Goal: Task Accomplishment & Management: Complete application form

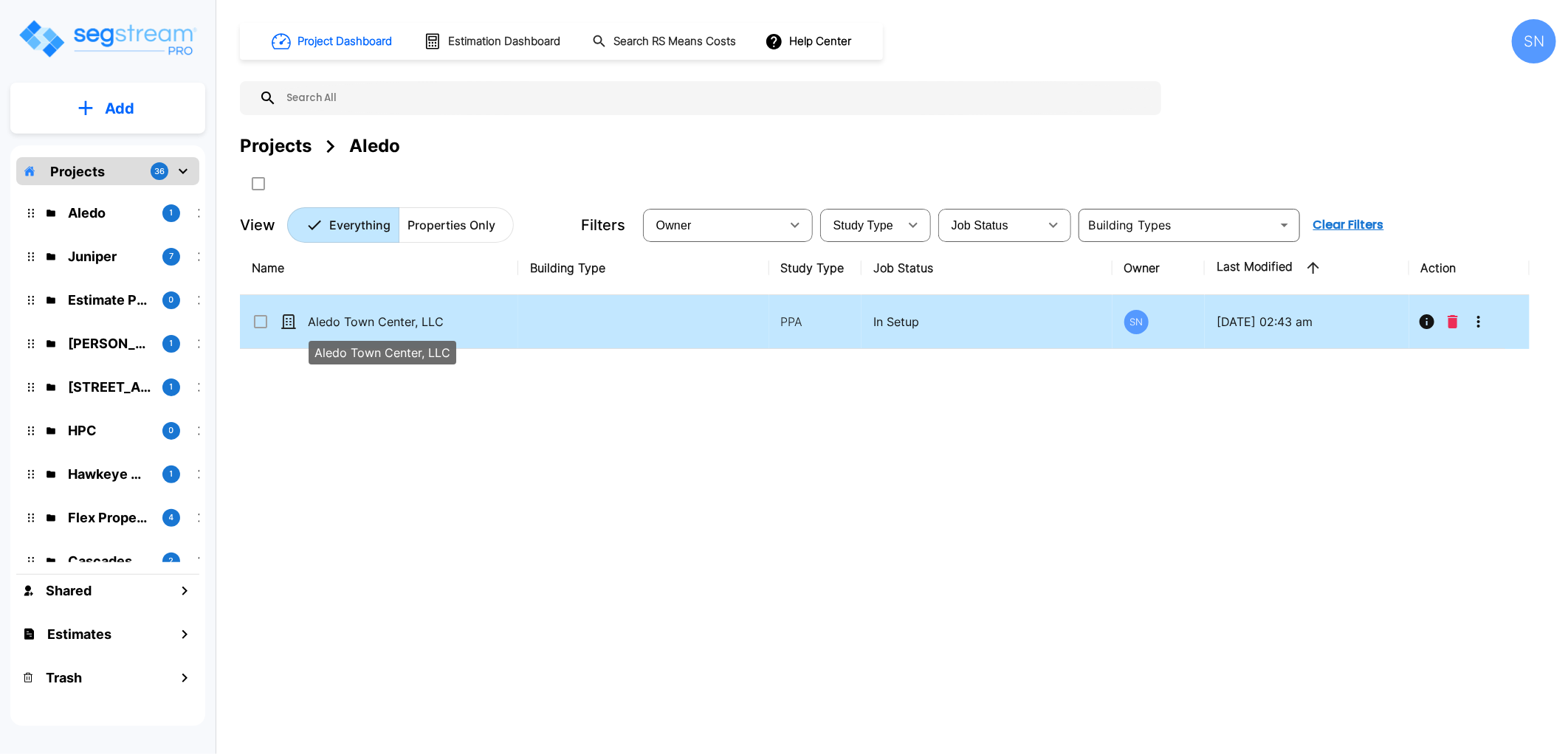
click at [429, 322] on p "Aledo Town Center, LLC" at bounding box center [382, 322] width 147 height 17
checkbox input "true"
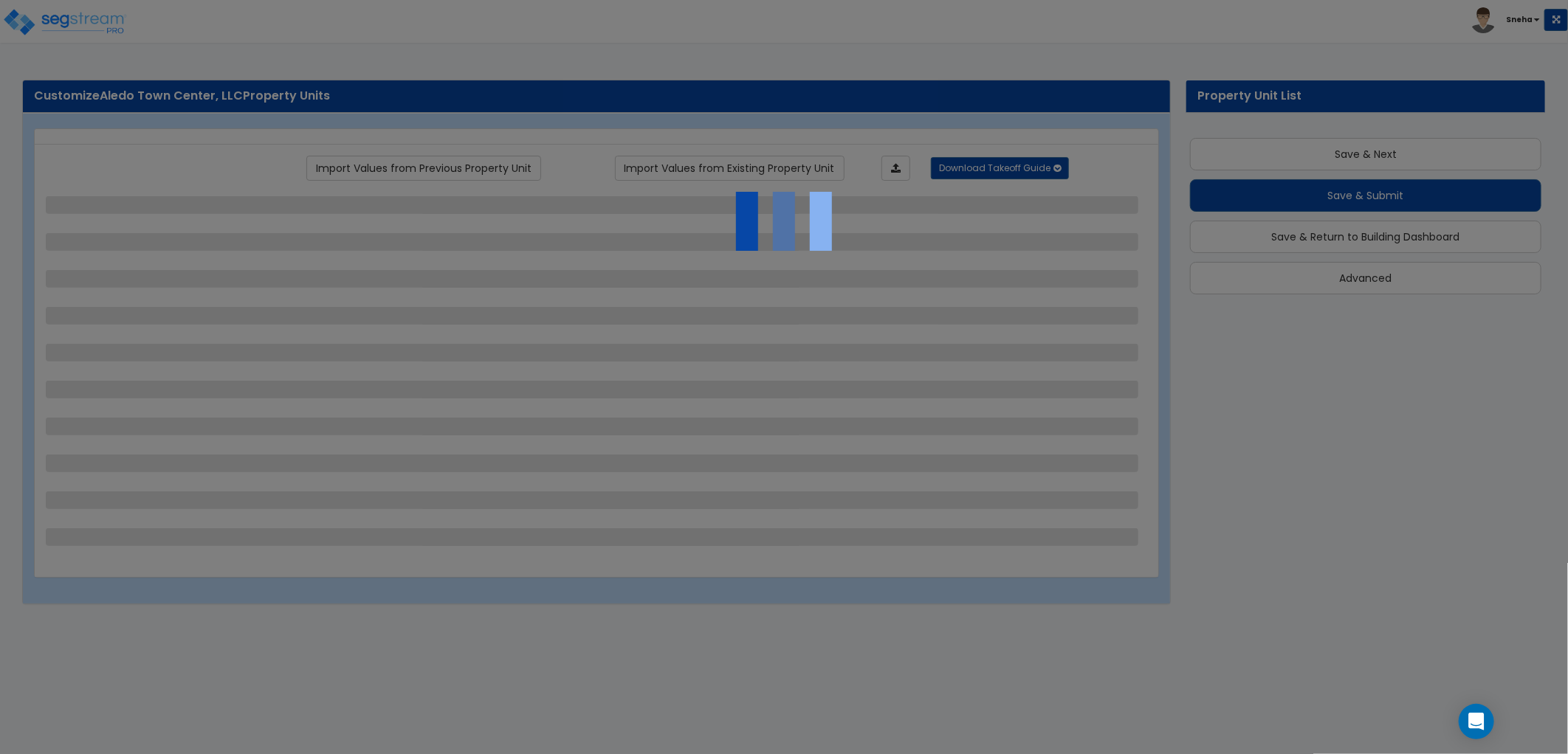
scroll to position [2, 0]
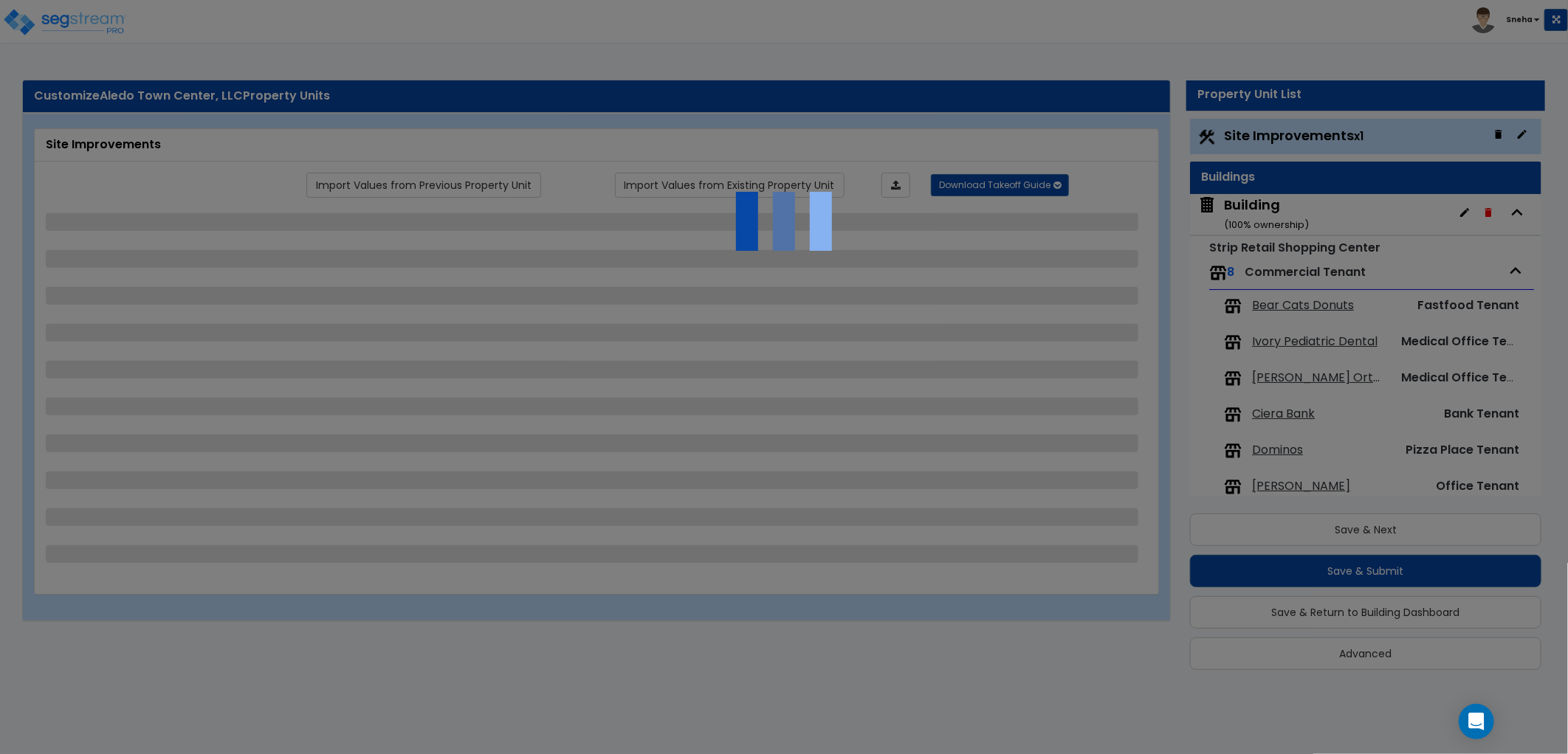
select select "2"
select select "1"
select select "2"
select select "1"
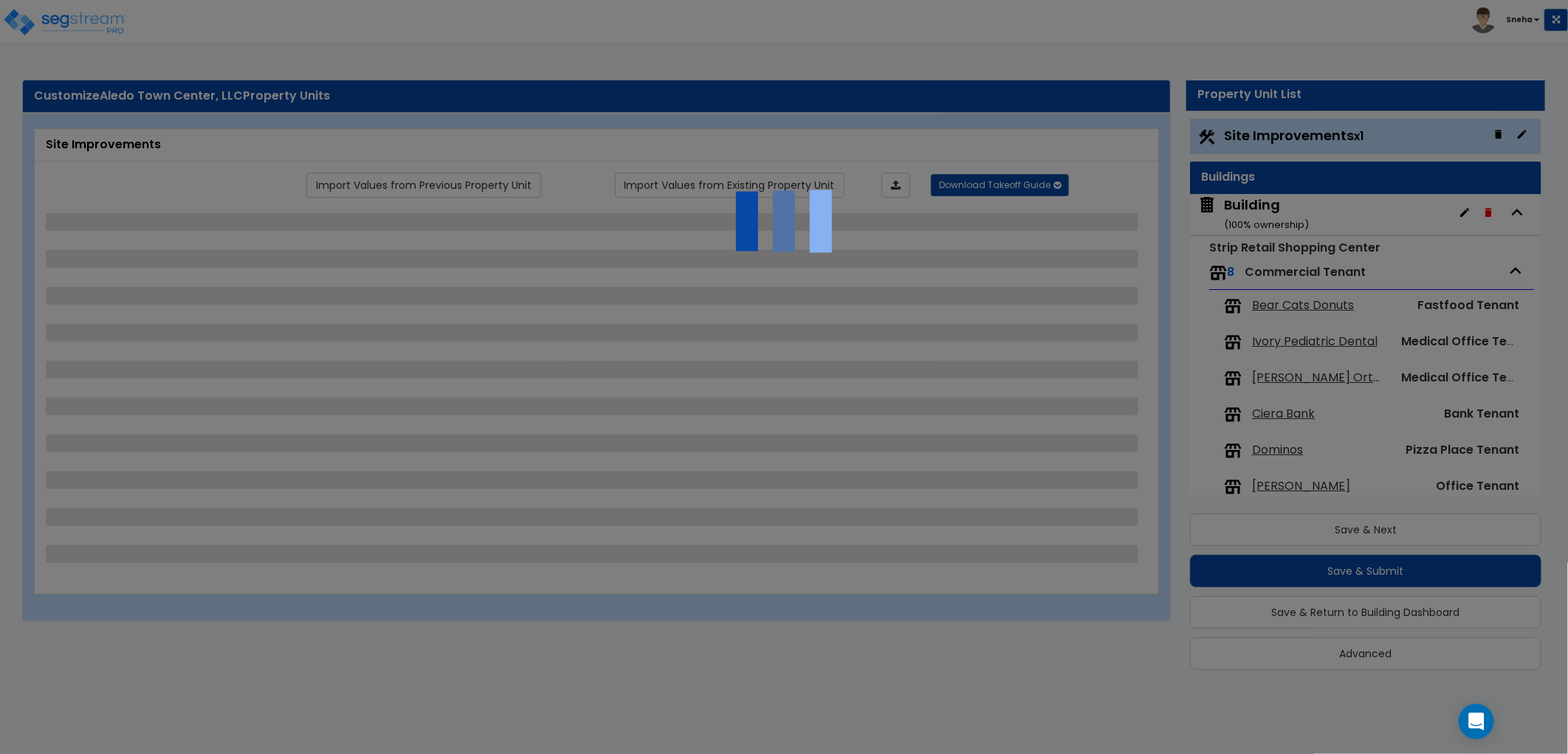
select select "1"
select select "2"
select select "1"
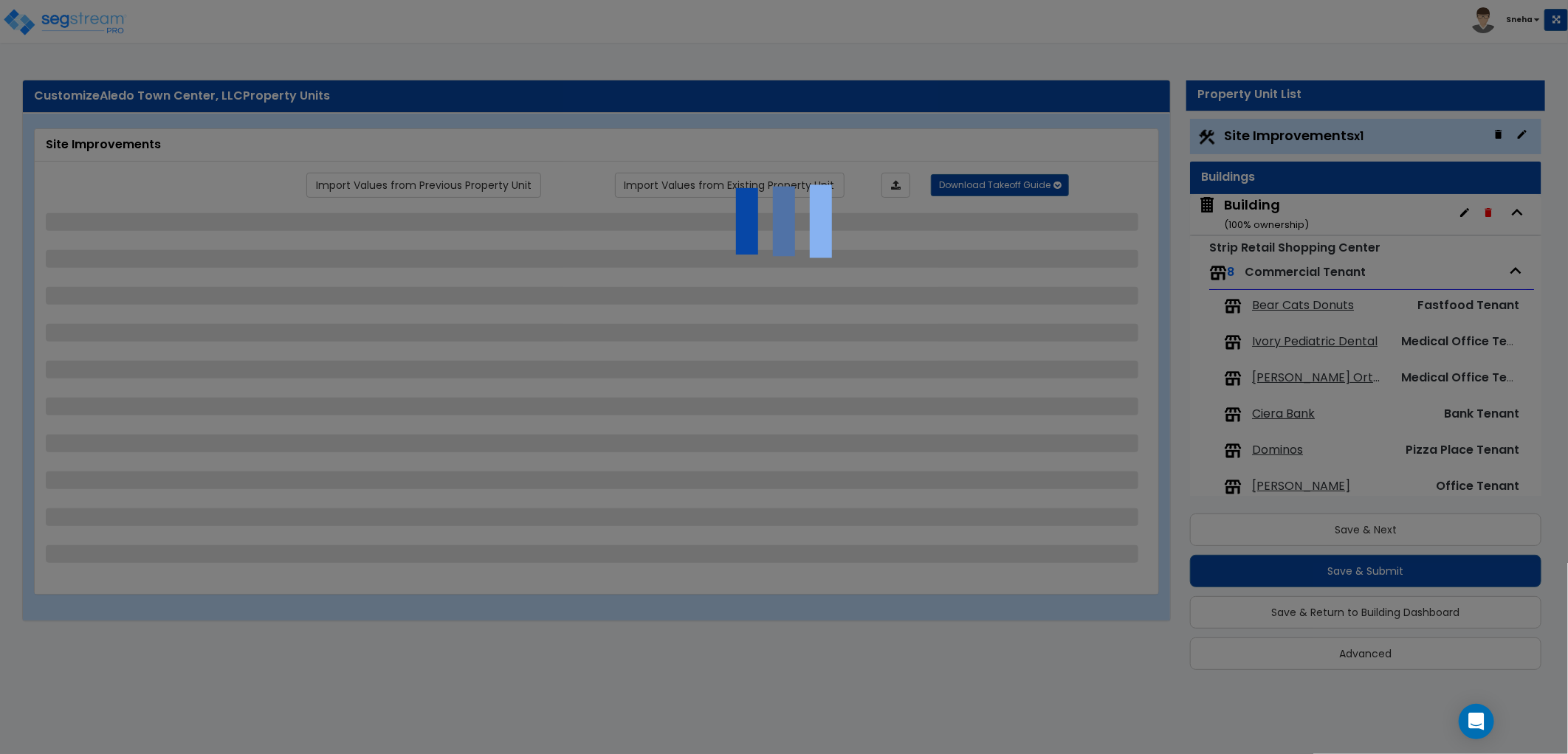
select select "1"
select select "2"
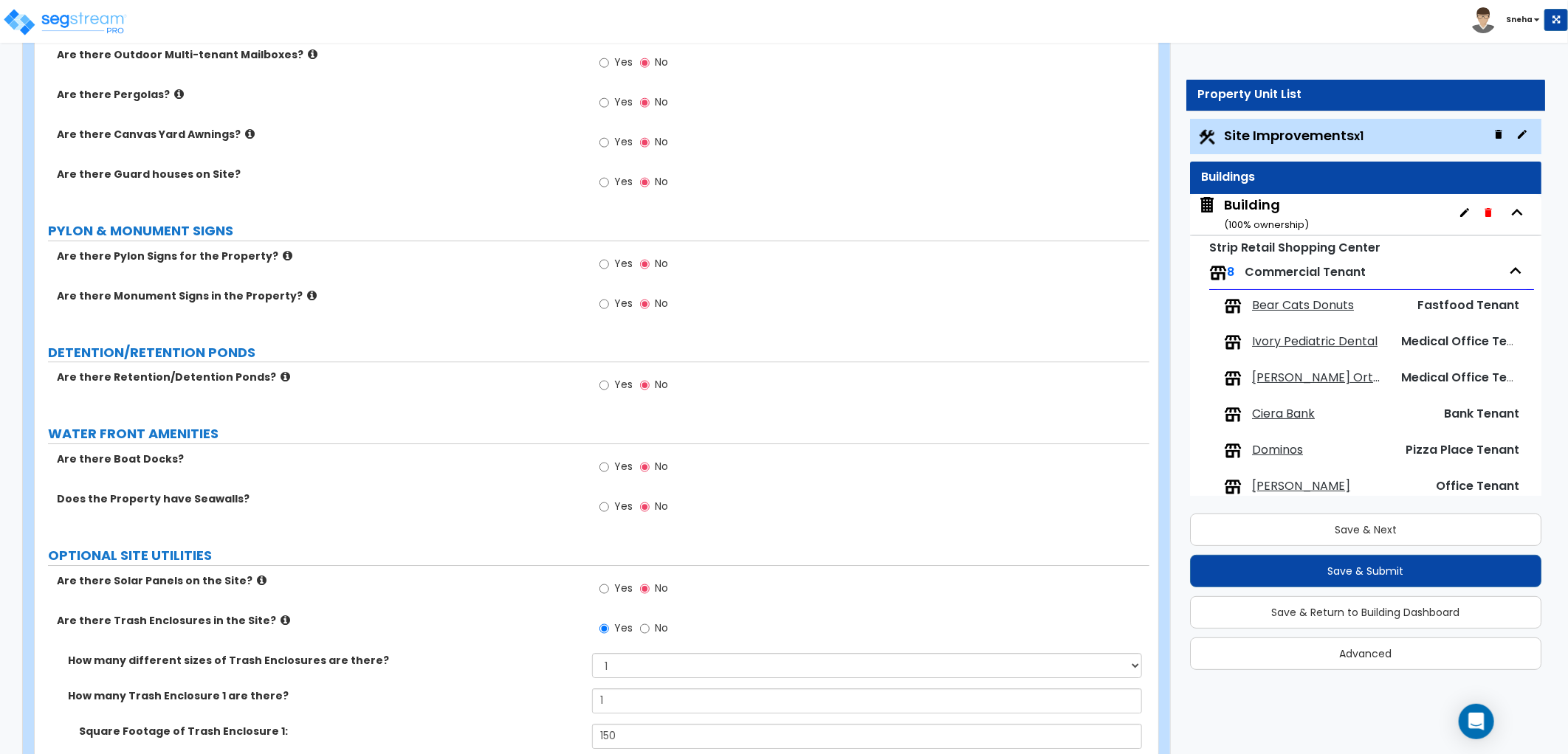
scroll to position [3162, 0]
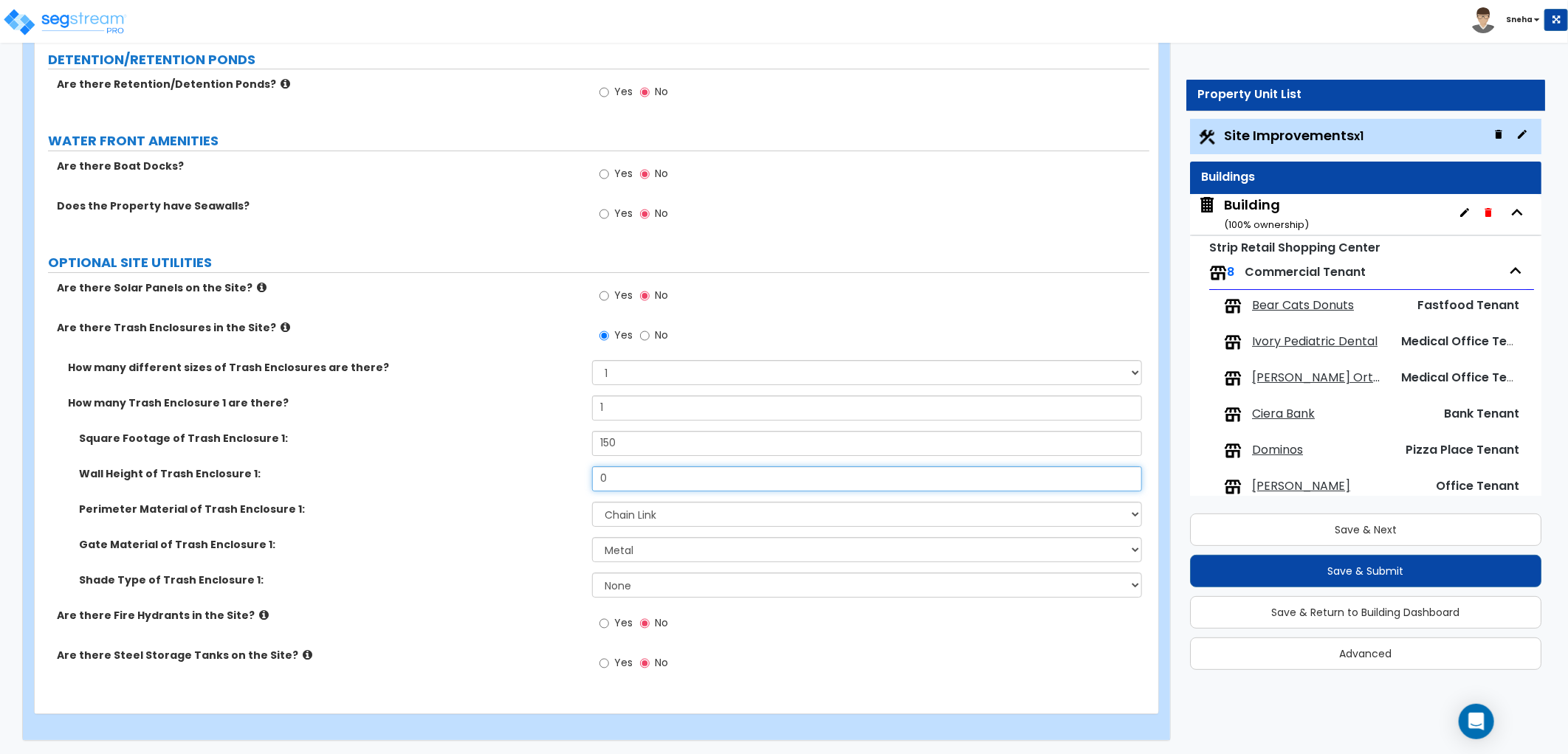
drag, startPoint x: 609, startPoint y: 477, endPoint x: 578, endPoint y: 485, distance: 32.0
click at [578, 485] on div "Wall Height of Trash Enclosure 1: 0" at bounding box center [592, 484] width 1115 height 36
type input "6"
click at [536, 425] on div "How many Trash Enclosure 1 are there? 1" at bounding box center [592, 413] width 1115 height 36
click at [1326, 310] on span "Bear Cats Donuts" at bounding box center [1303, 305] width 102 height 17
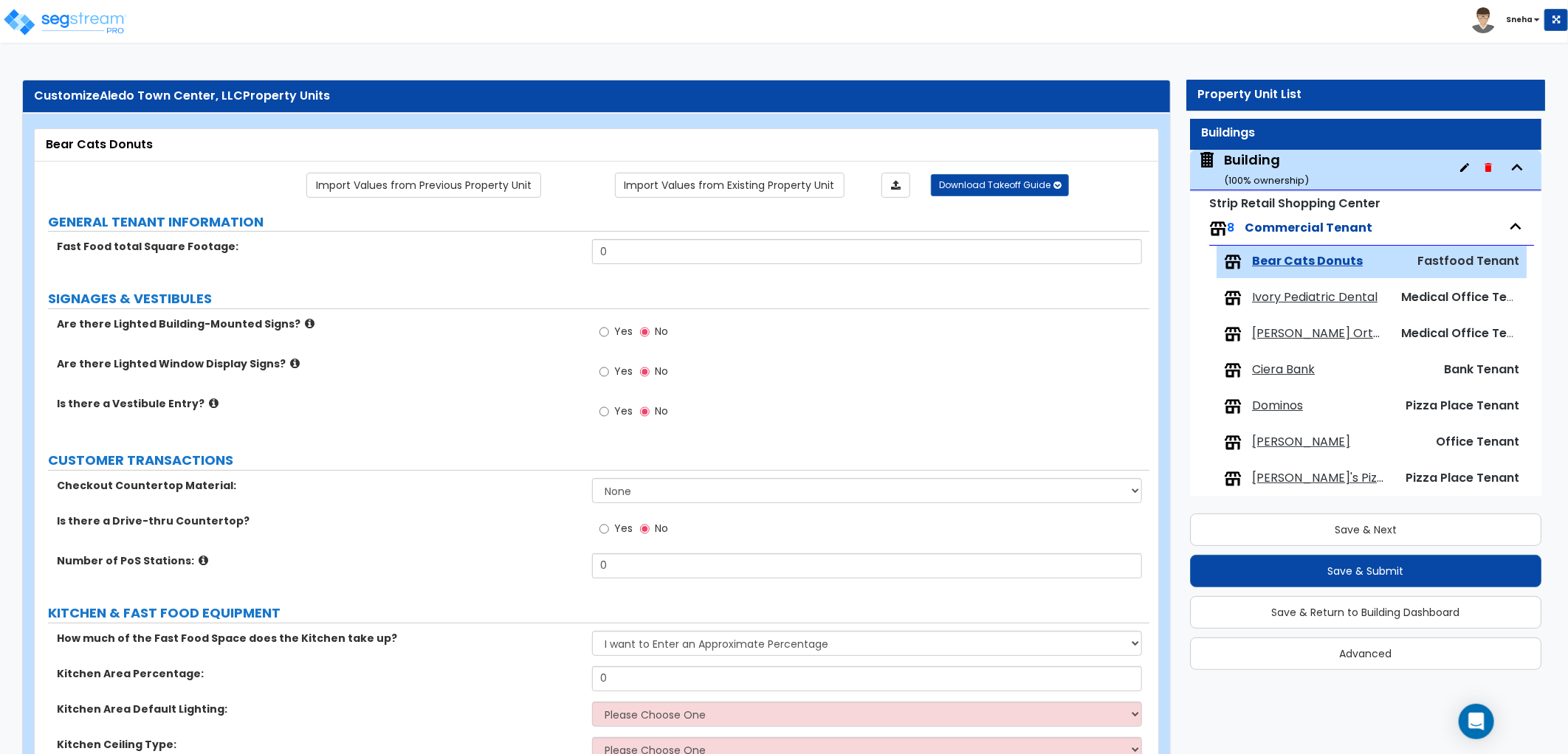
scroll to position [0, 0]
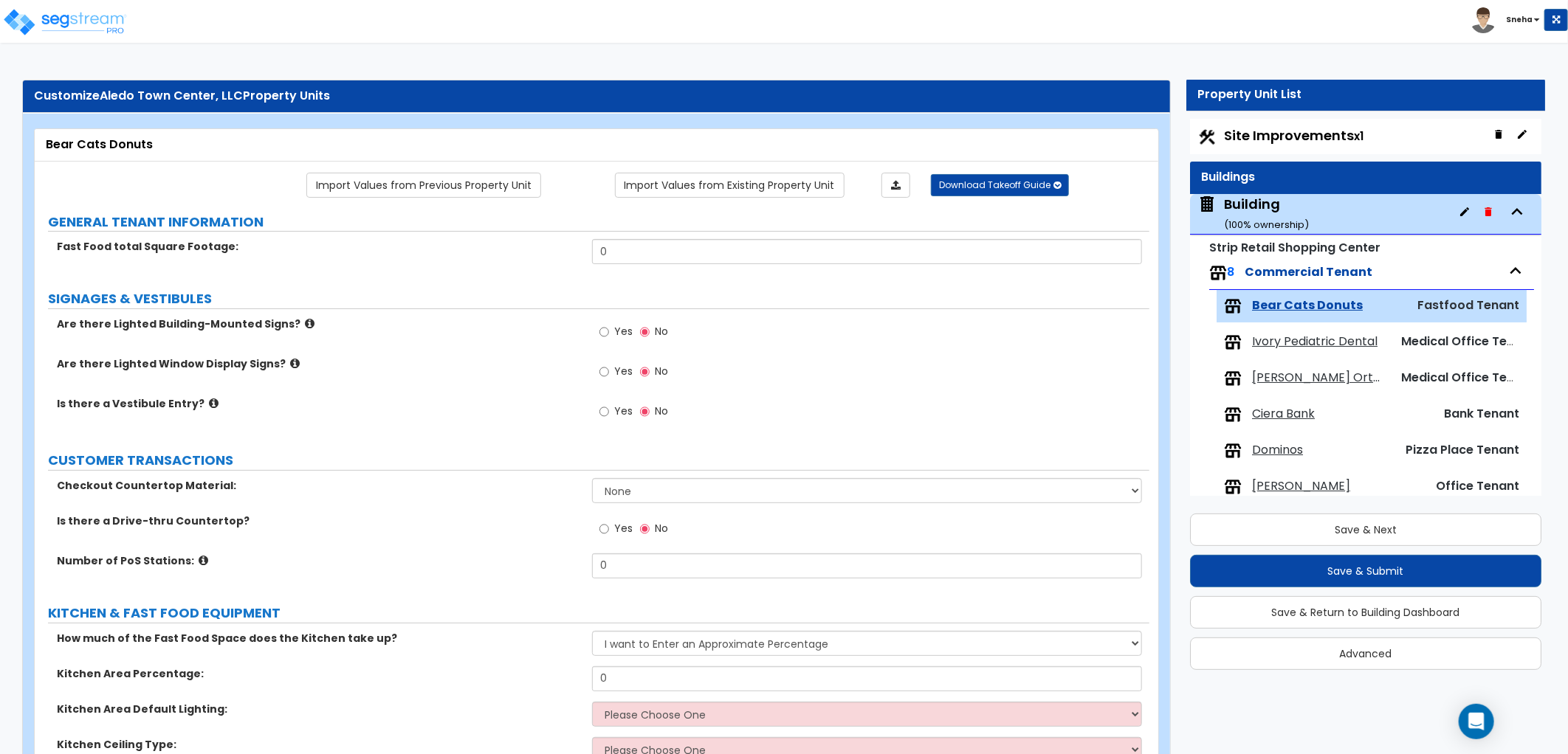
click at [1294, 125] on div "Site Improvements x1" at bounding box center [1366, 136] width 352 height 36
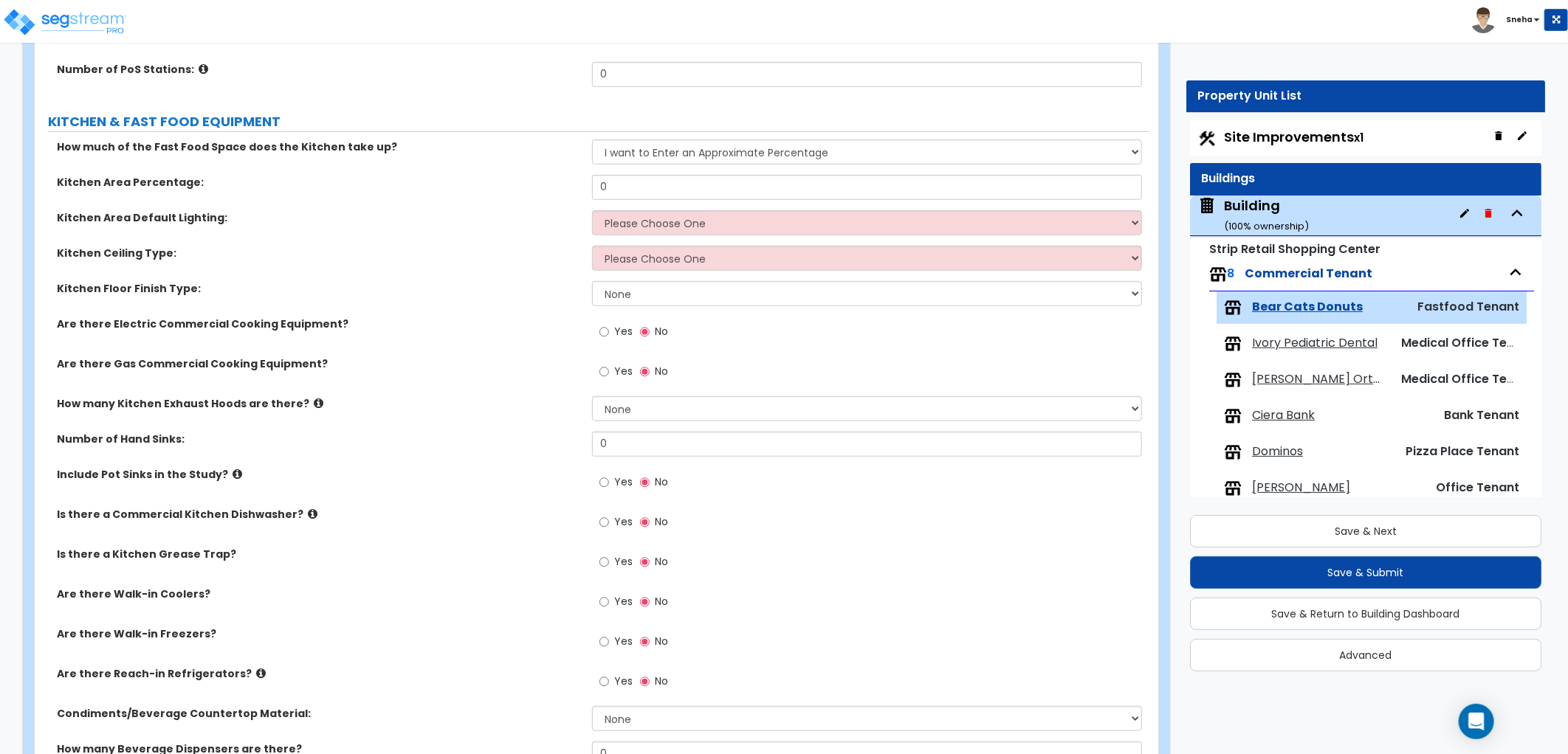
click at [1323, 137] on span "Site Improvements x1" at bounding box center [1294, 136] width 139 height 18
select select "2"
select select "1"
select select "2"
select select "1"
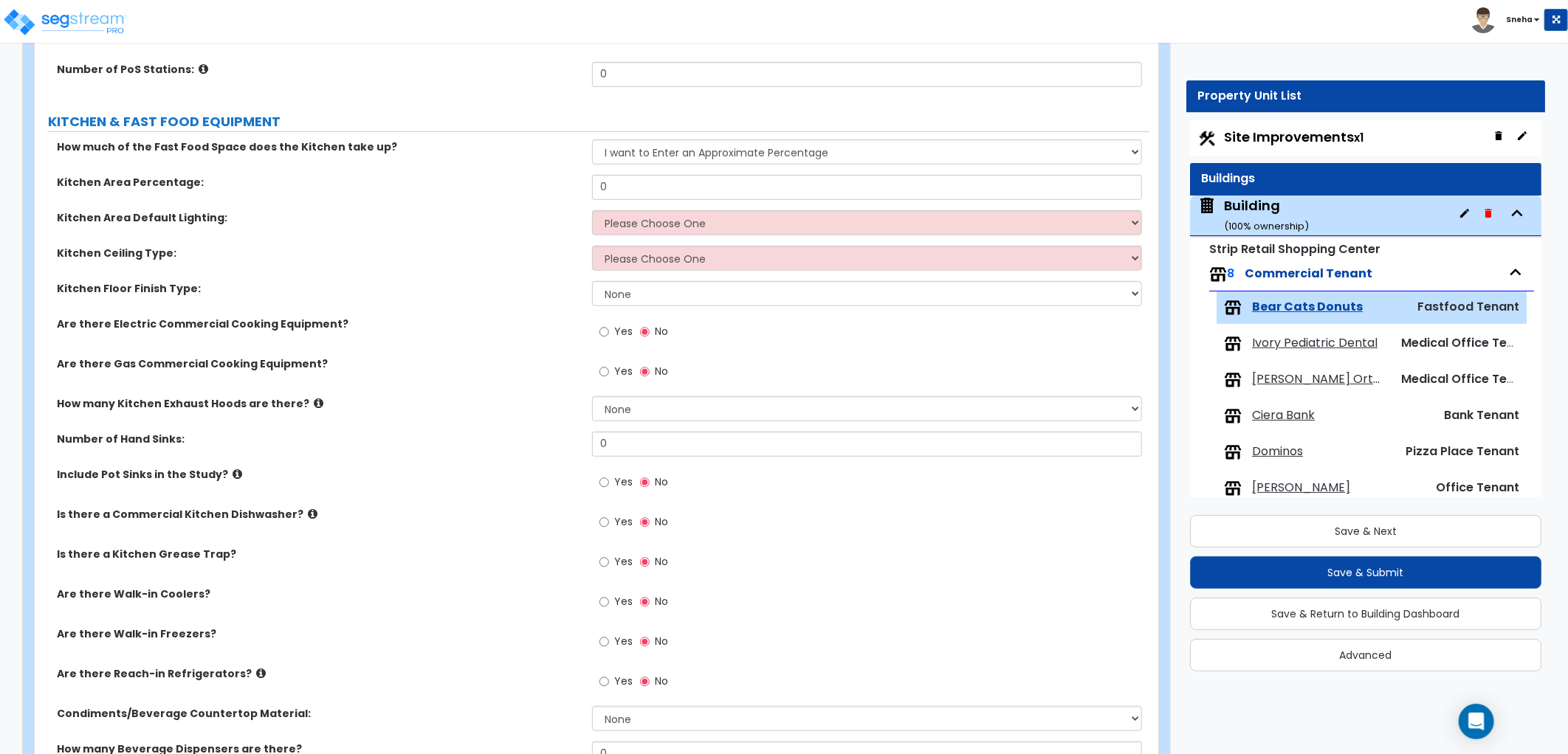
select select "1"
select select "2"
select select "1"
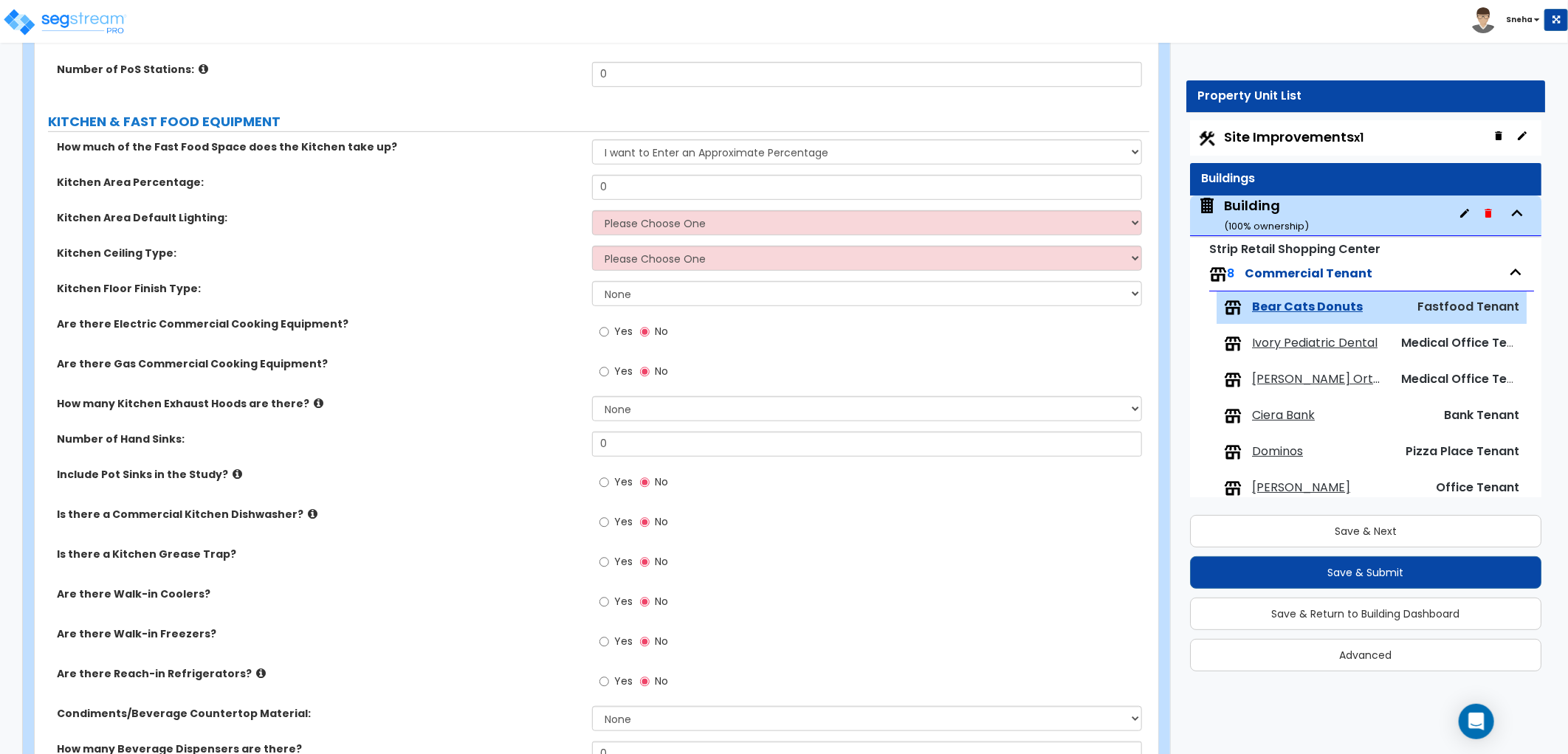
select select "1"
select select "2"
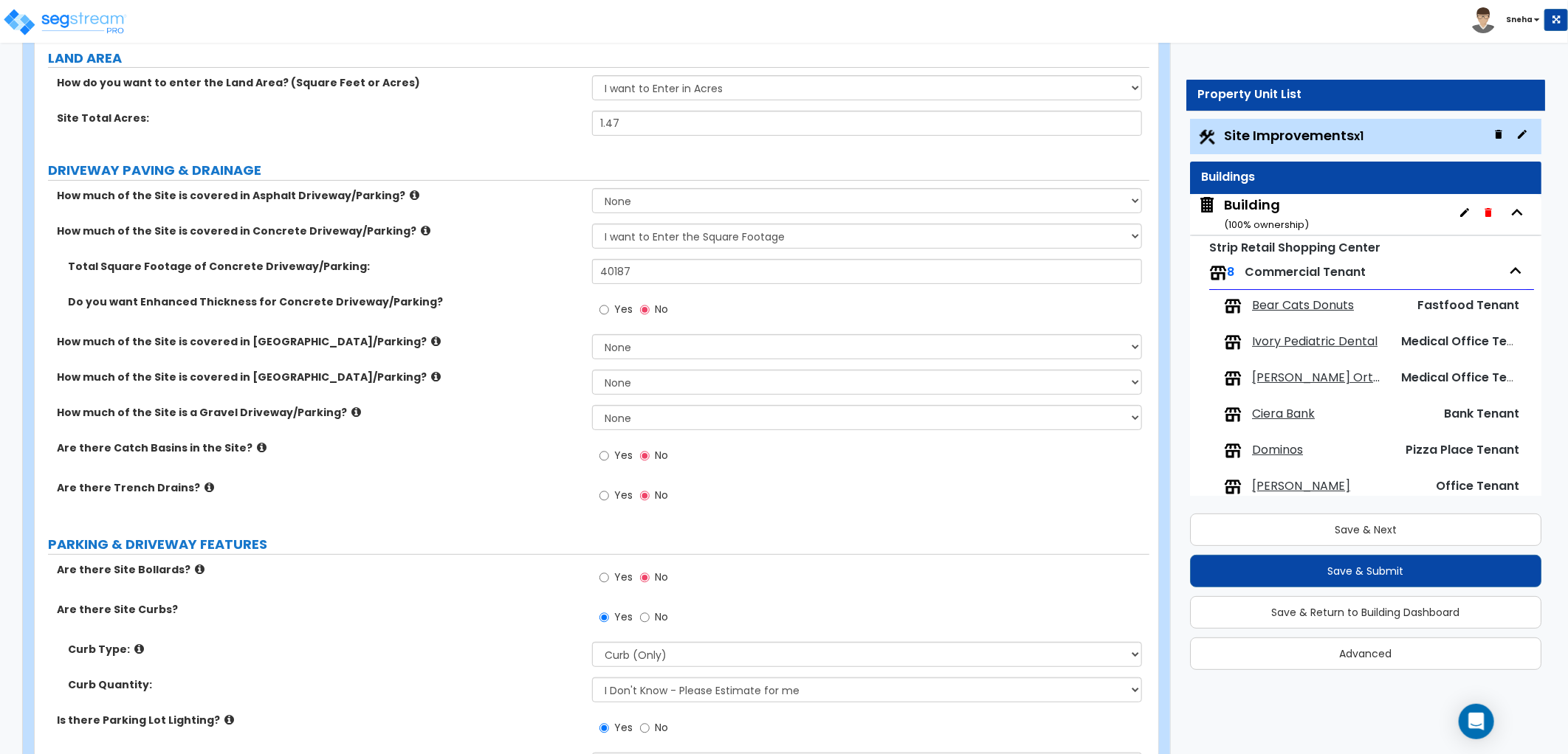
scroll to position [409, 0]
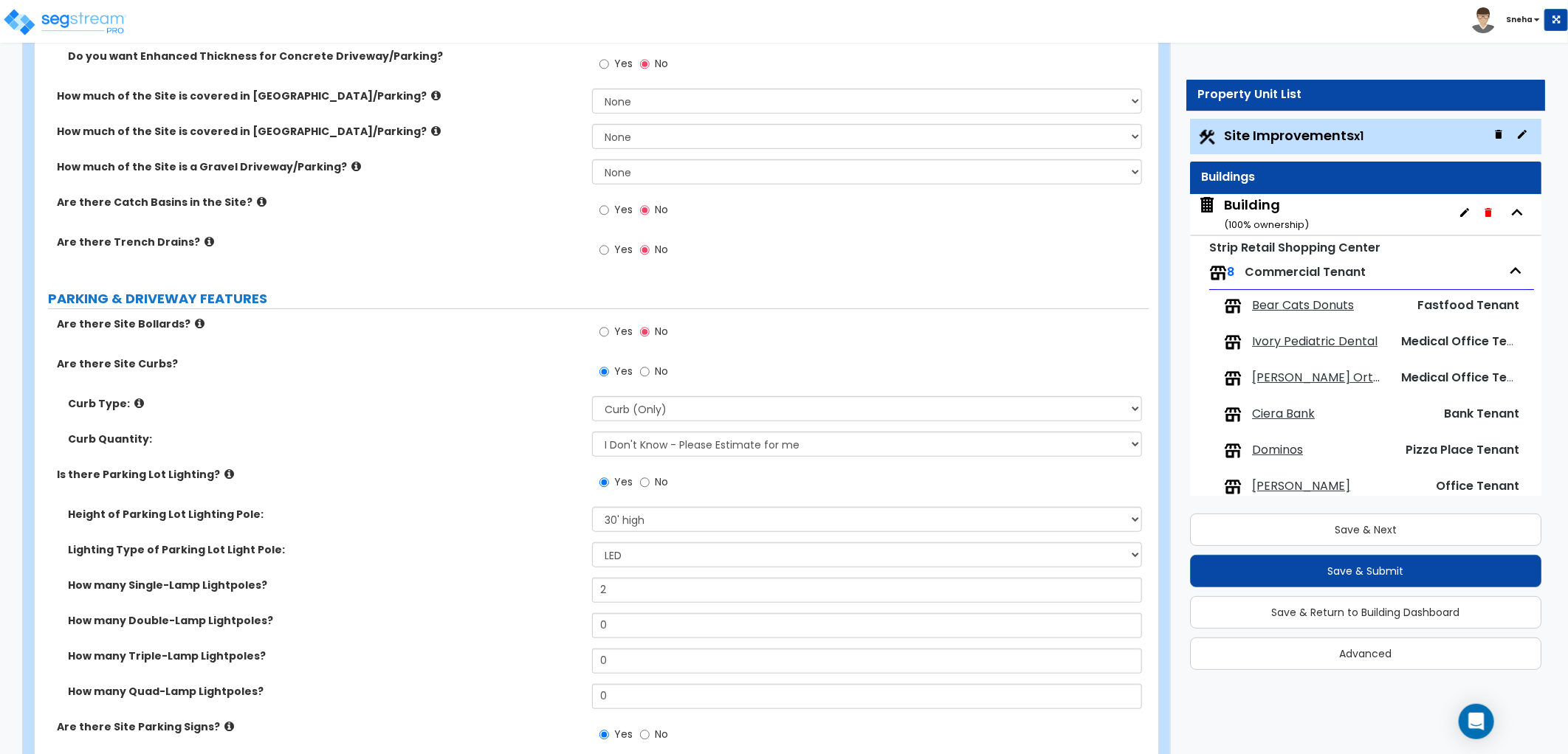
click at [613, 329] on label "Yes" at bounding box center [616, 333] width 33 height 25
click at [609, 329] on input "Yes" at bounding box center [605, 332] width 10 height 16
radio input "true"
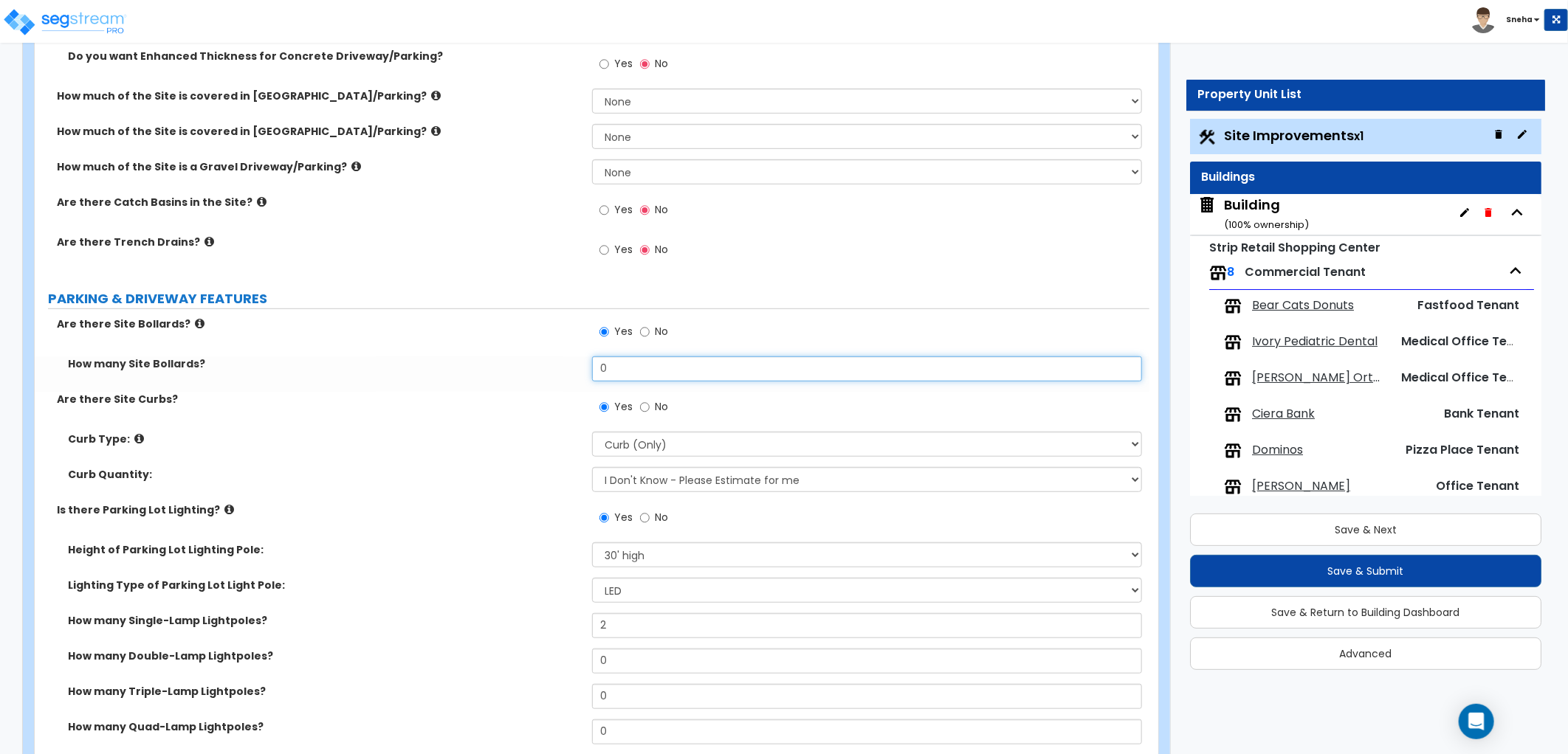
drag, startPoint x: 616, startPoint y: 371, endPoint x: 578, endPoint y: 373, distance: 38.1
click at [578, 373] on div "How many Site Bollards? 0" at bounding box center [592, 374] width 1115 height 36
type input "12"
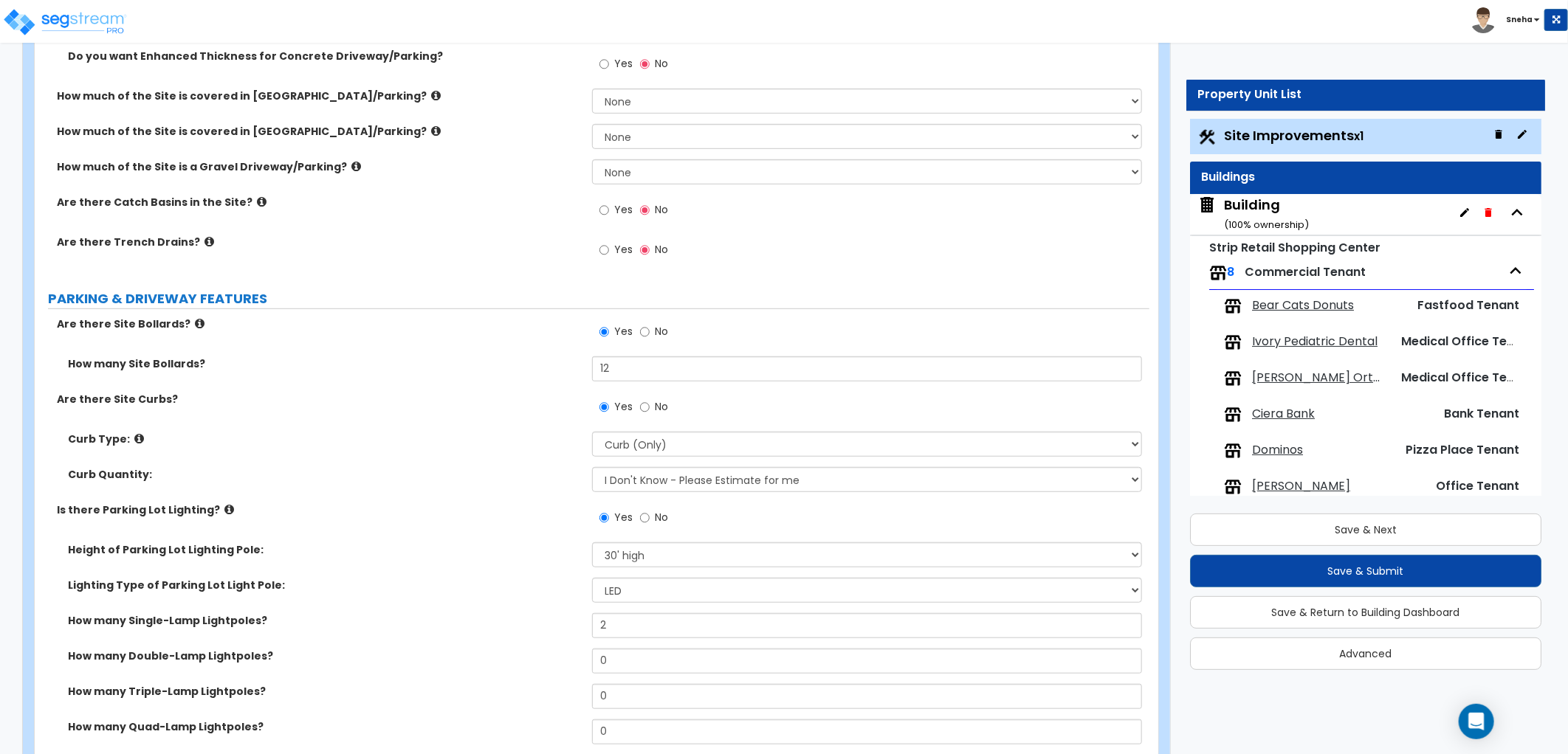
click at [578, 373] on div "How many Site Bollards? 12" at bounding box center [592, 374] width 1115 height 36
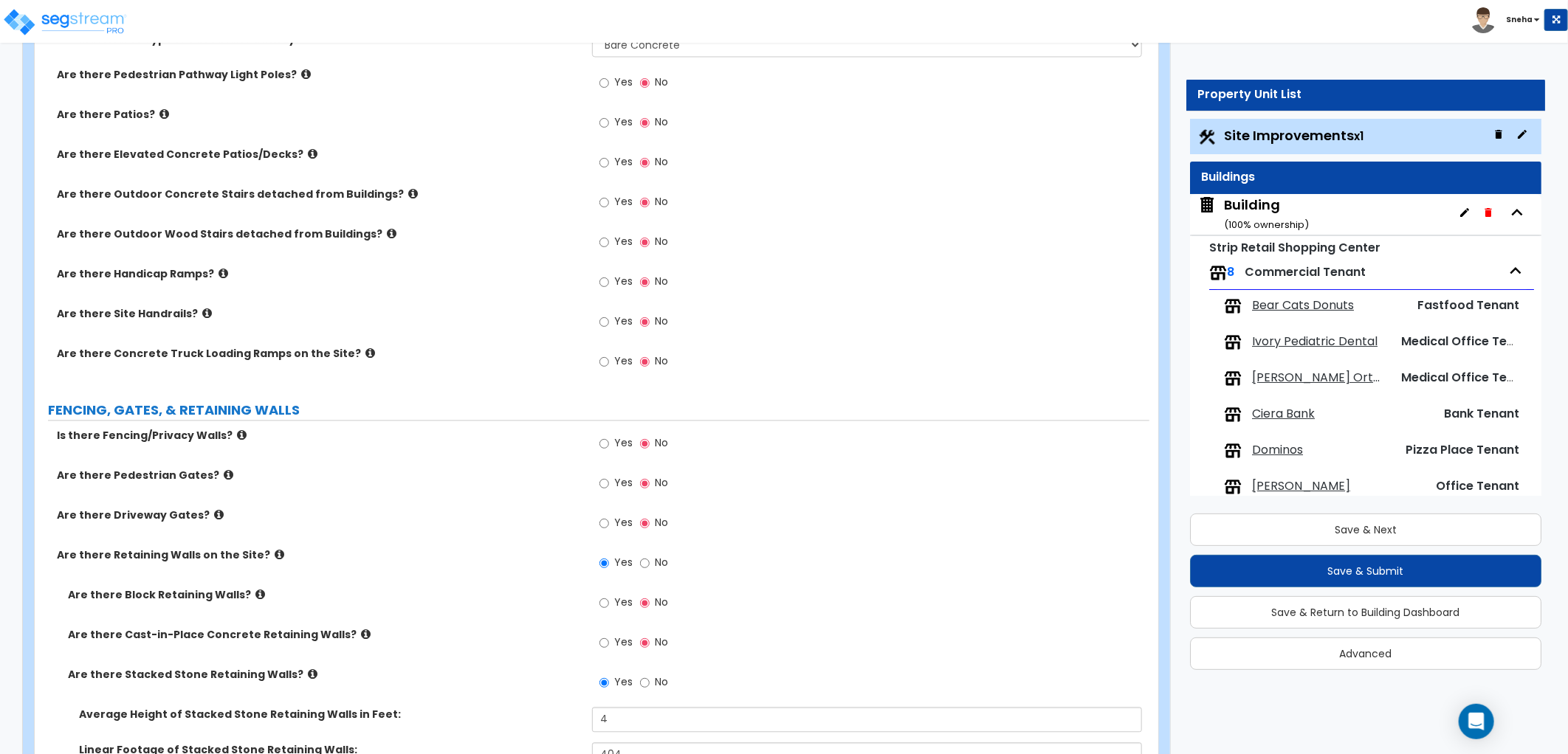
scroll to position [1804, 0]
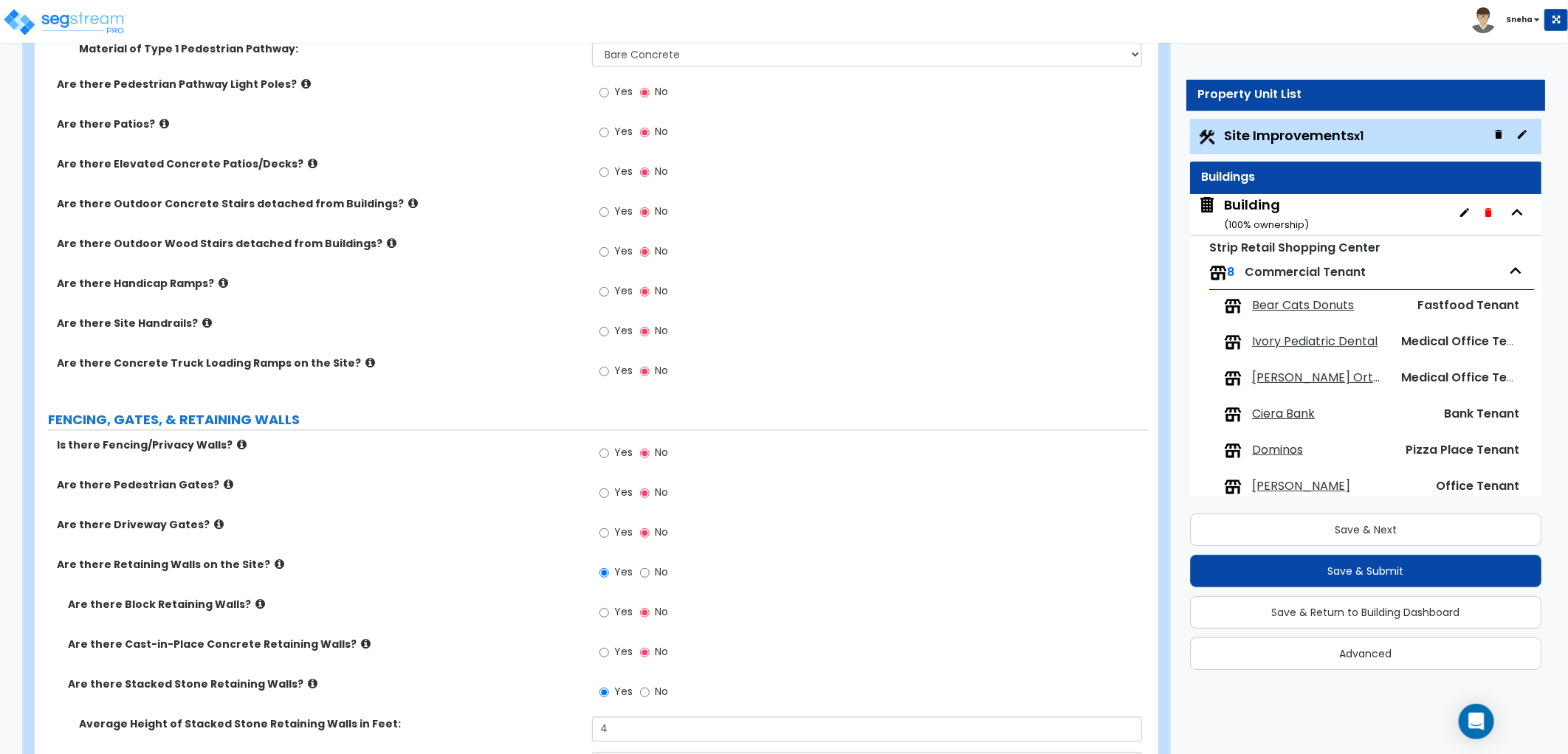
click at [189, 322] on label "Are there Site Handrails?" at bounding box center [319, 323] width 525 height 15
click at [202, 322] on icon at bounding box center [207, 323] width 10 height 11
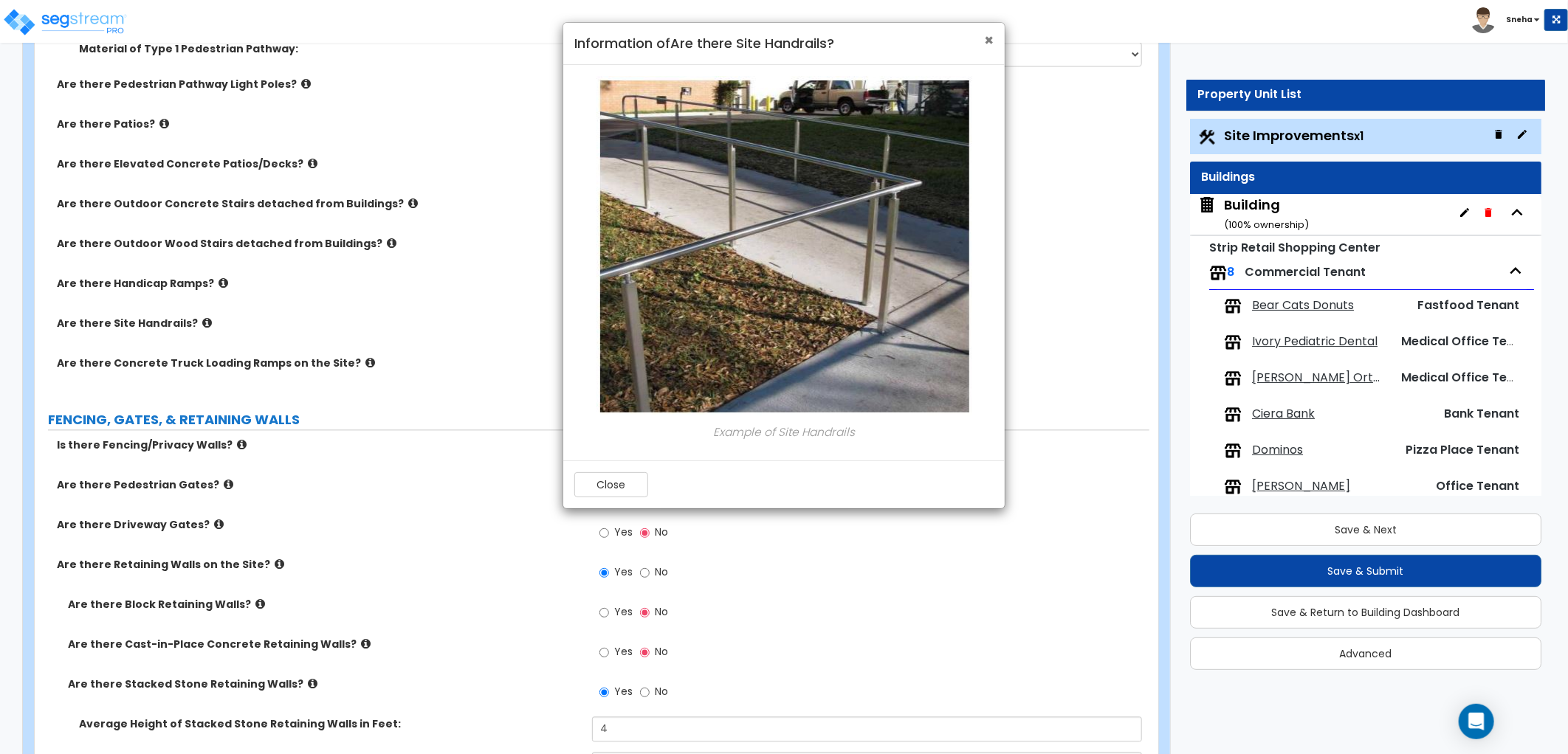
click at [987, 38] on span "×" at bounding box center [989, 40] width 10 height 21
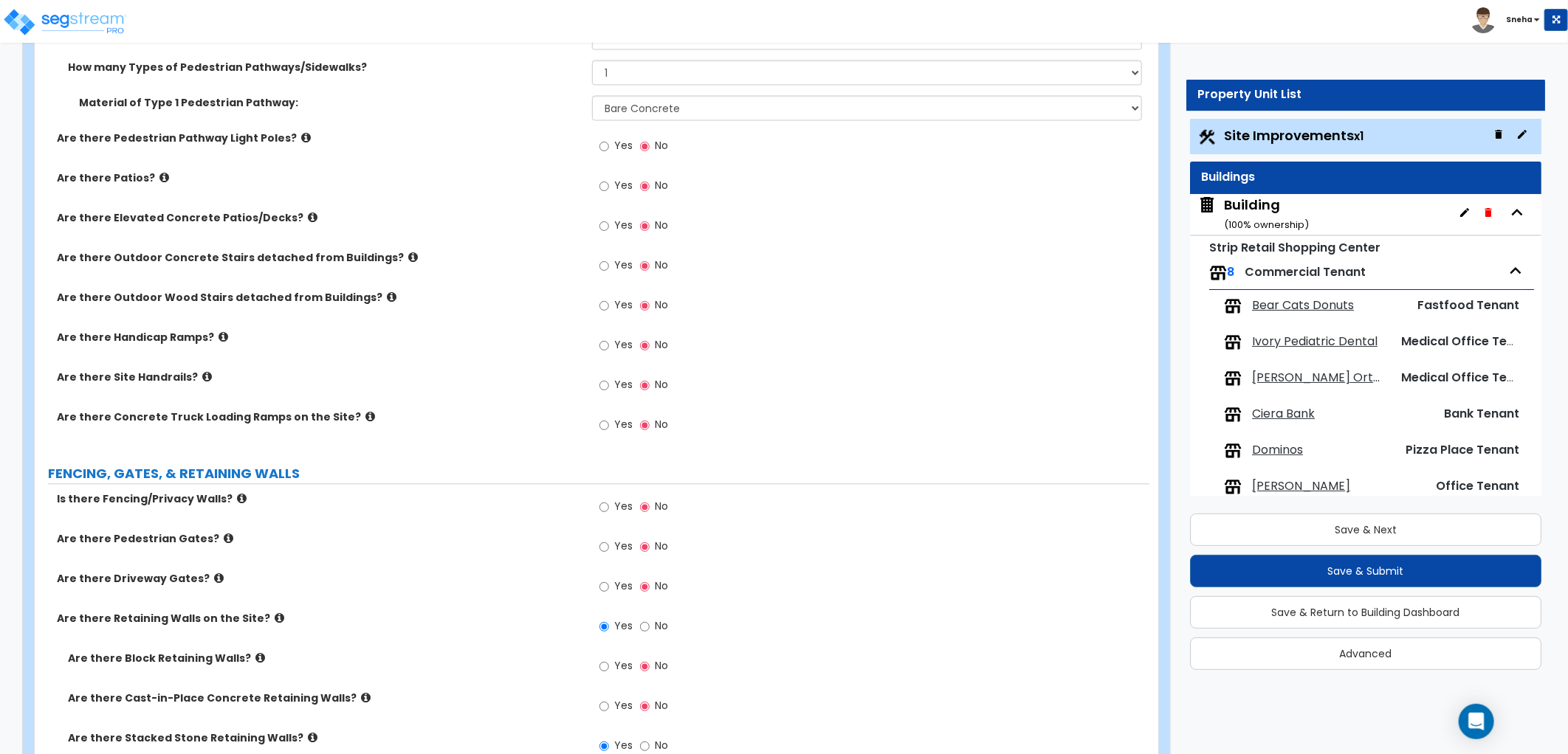
scroll to position [1015, 0]
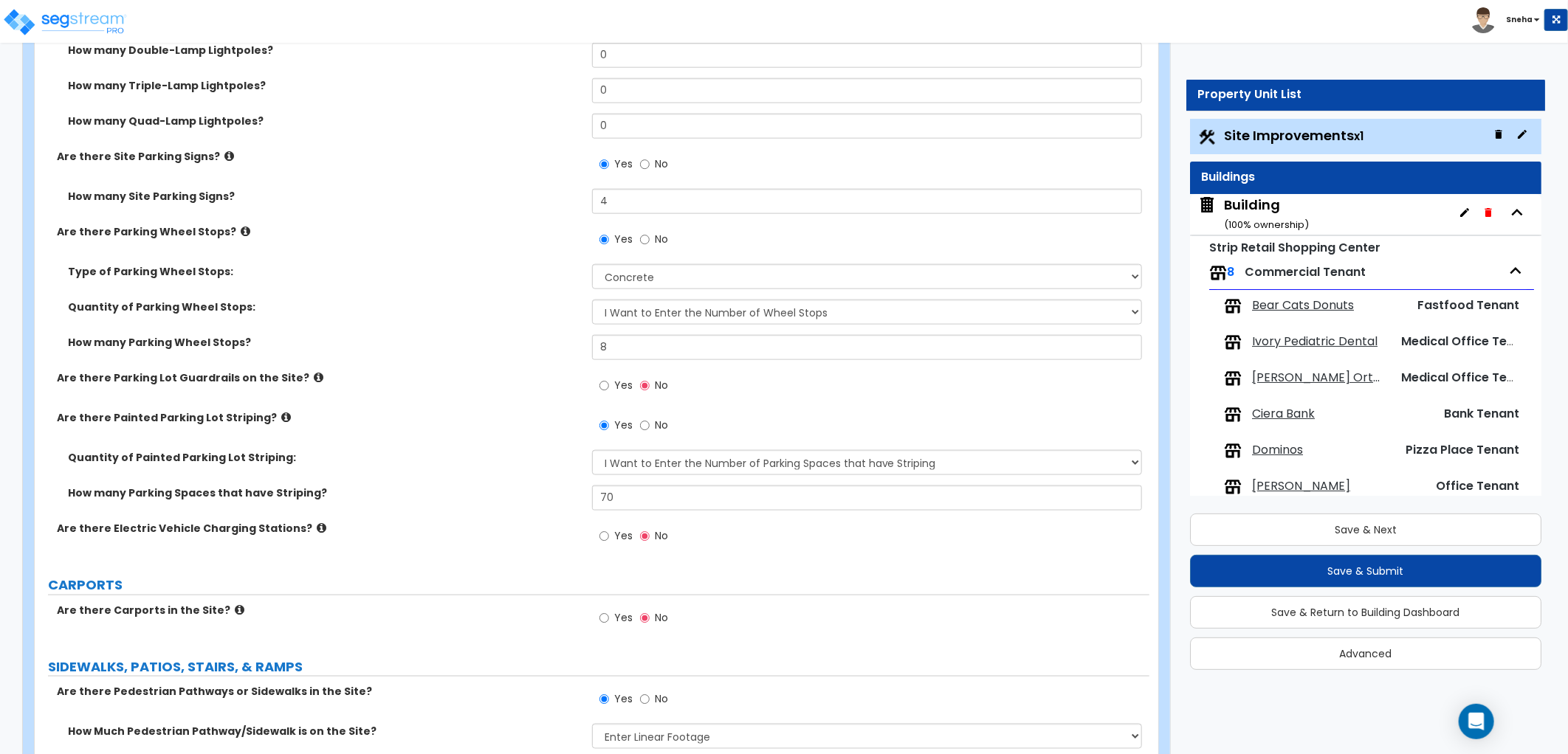
click at [616, 384] on span "Yes" at bounding box center [623, 385] width 18 height 15
click at [609, 384] on input "Yes" at bounding box center [605, 386] width 10 height 16
radio input "true"
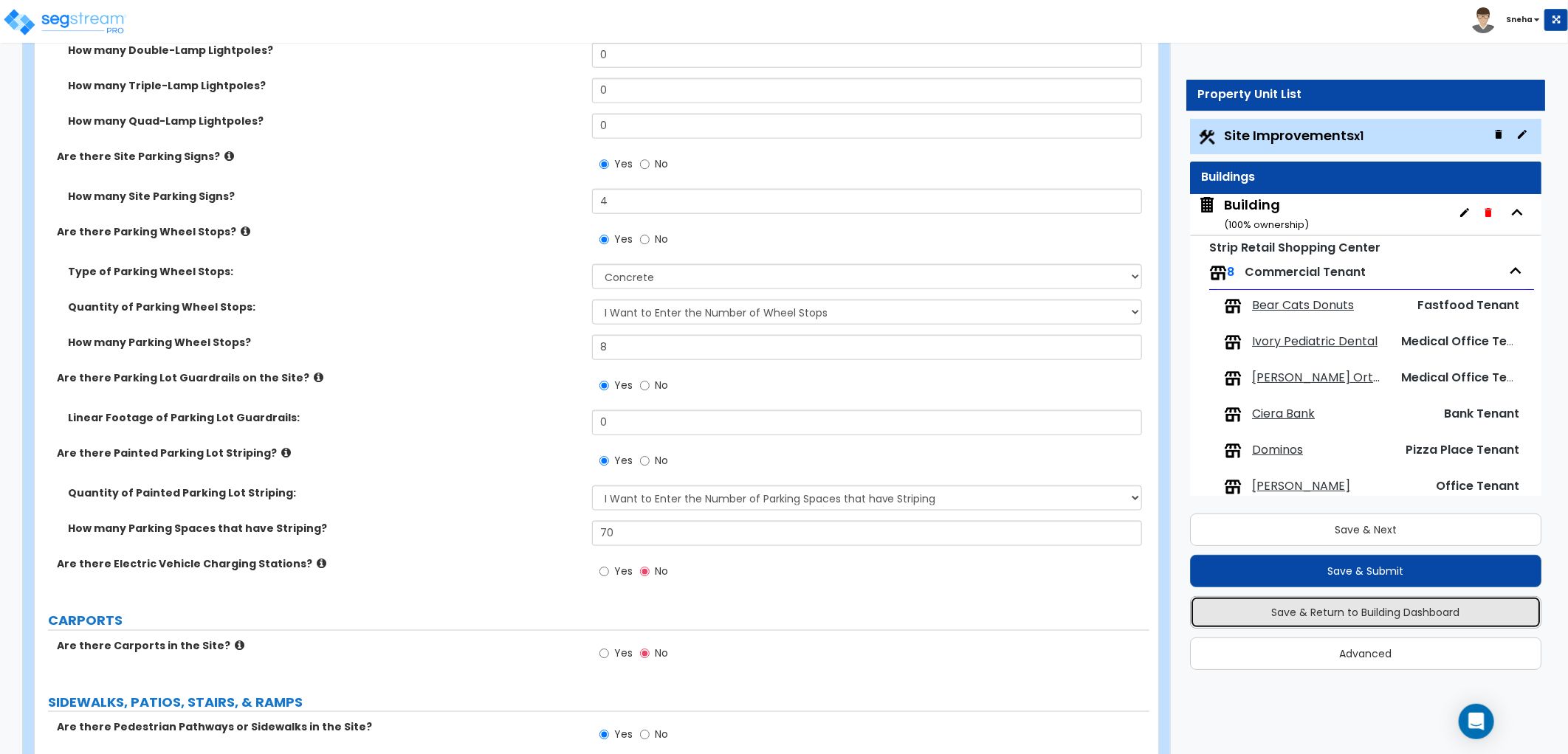
click at [1250, 600] on button "Save & Return to Building Dashboard" at bounding box center [1366, 612] width 352 height 32
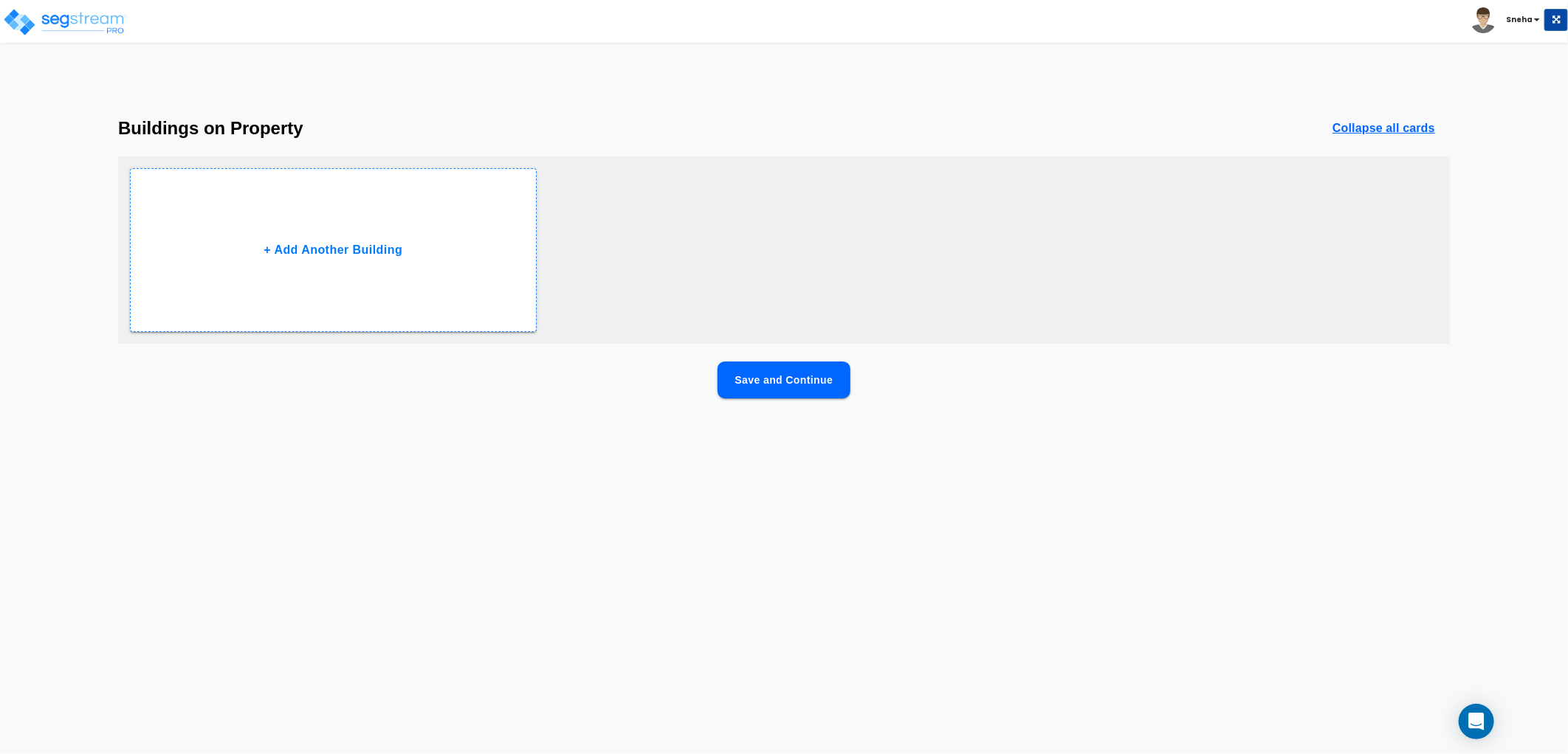
scroll to position [0, 0]
